Goal: Navigation & Orientation: Find specific page/section

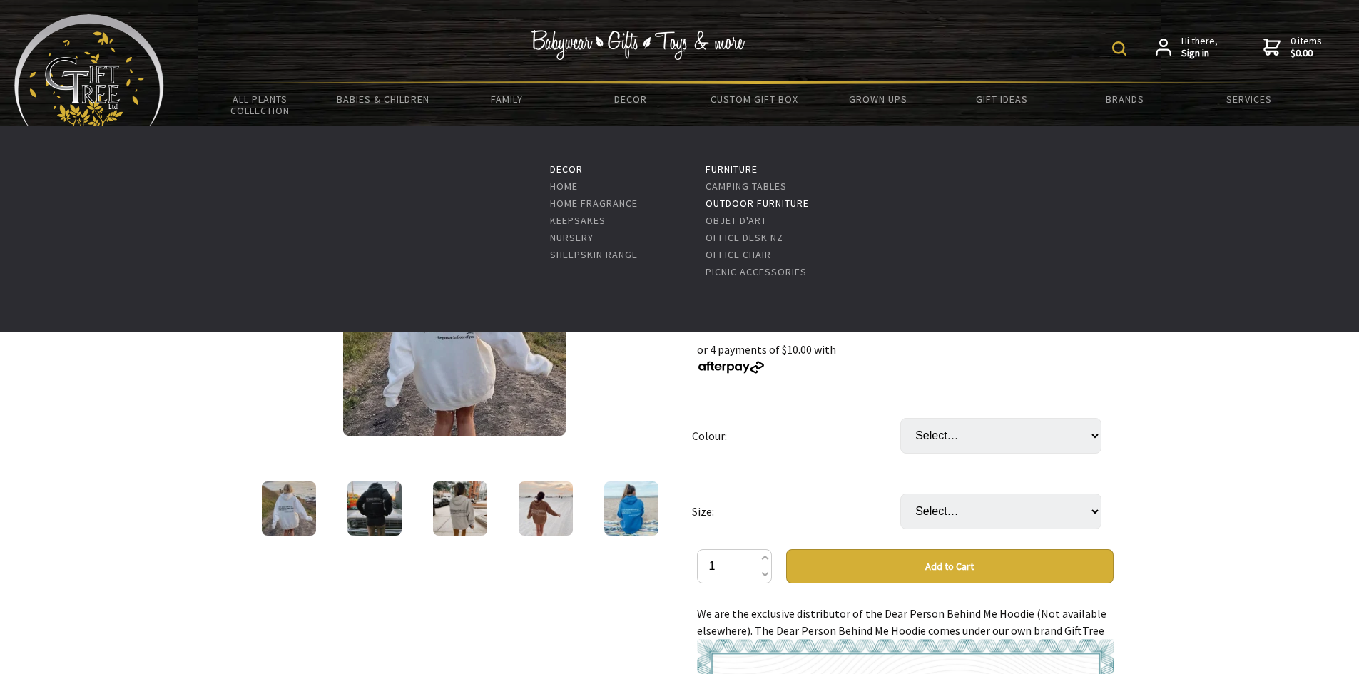
click at [741, 201] on link "Outdoor Furniture" at bounding box center [756, 203] width 103 height 13
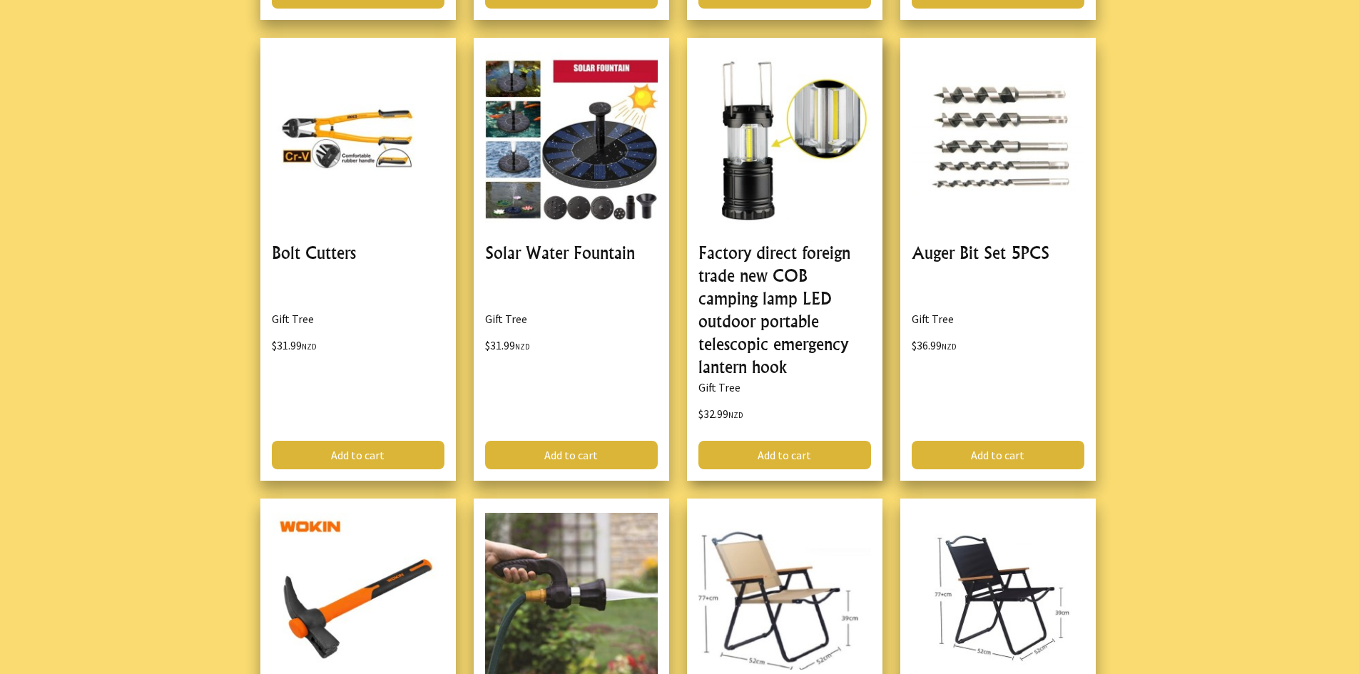
scroll to position [4065, 0]
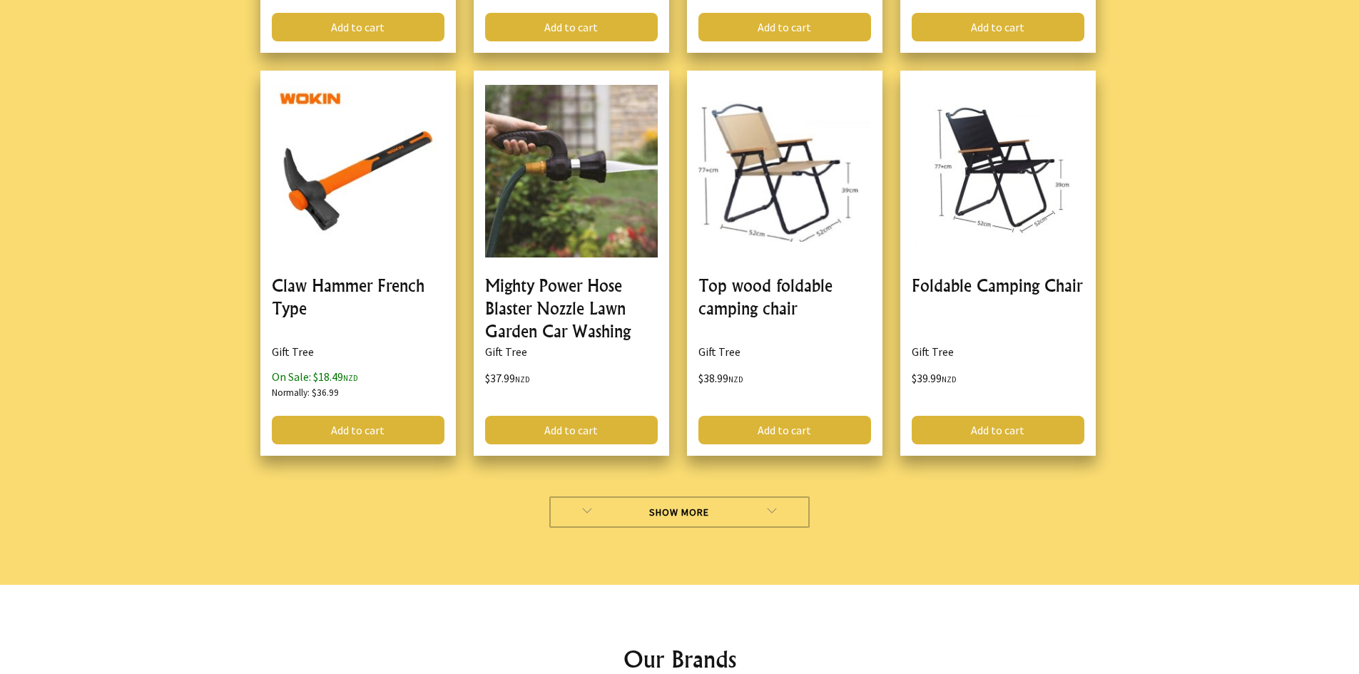
click at [755, 504] on link "Show More" at bounding box center [679, 511] width 260 height 31
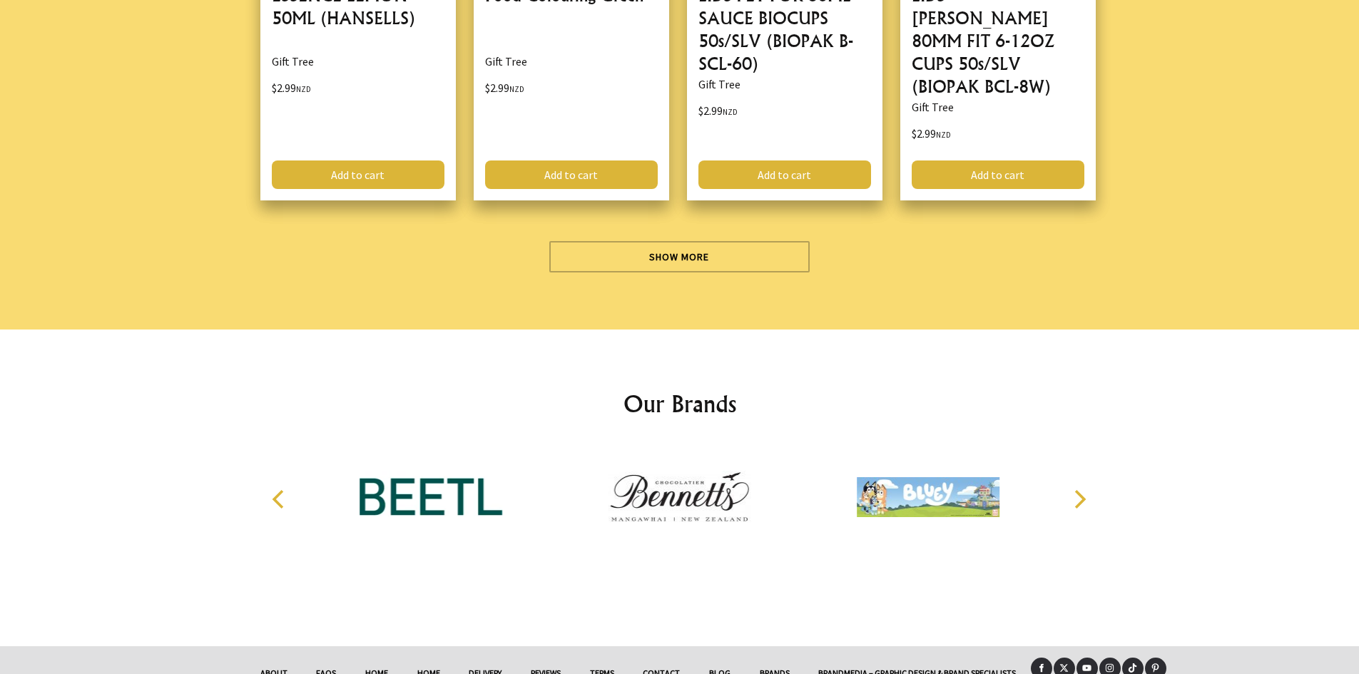
scroll to position [4640, 0]
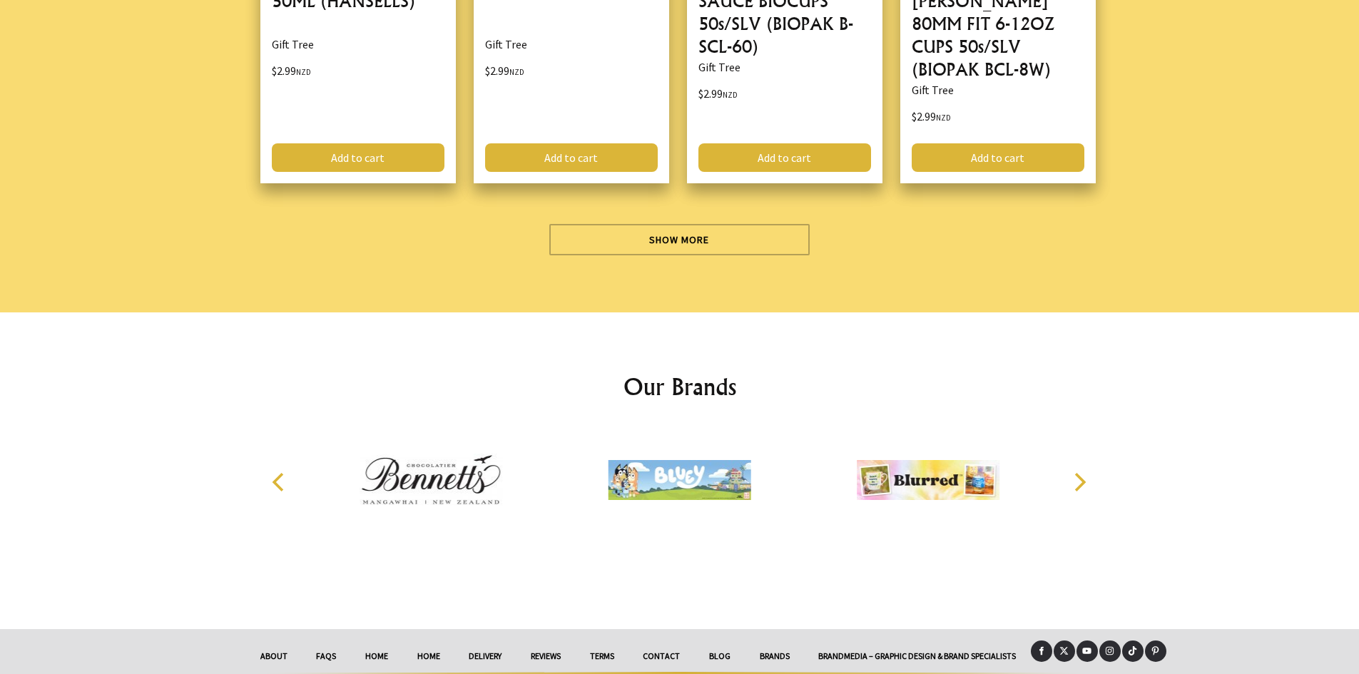
click at [270, 640] on link "About" at bounding box center [274, 655] width 56 height 31
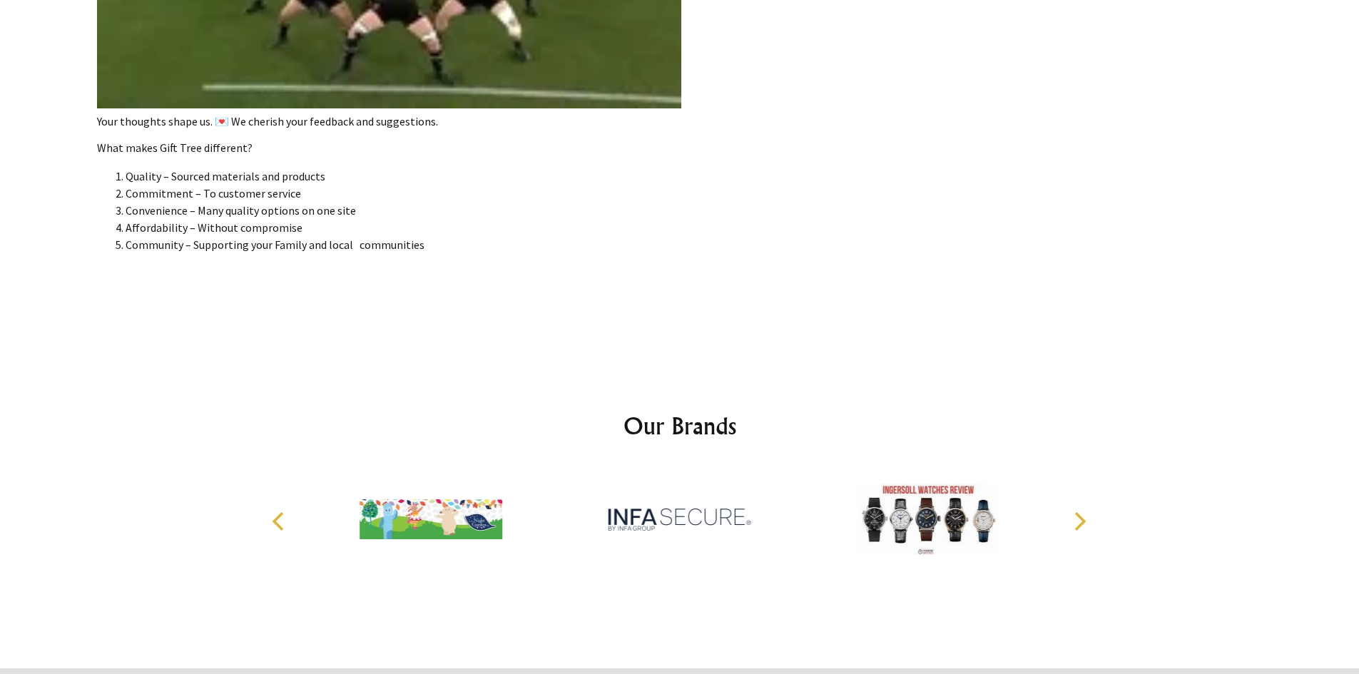
scroll to position [3127, 0]
